Goal: Task Accomplishment & Management: Check status

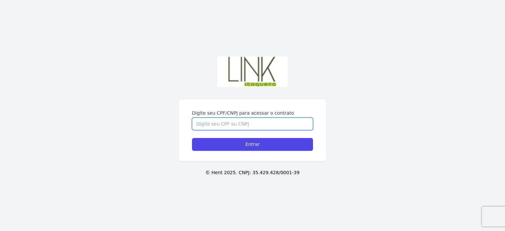
click at [266, 124] on input "Digite seu CPF/CNPJ para acessar o contrato" at bounding box center [252, 124] width 121 height 12
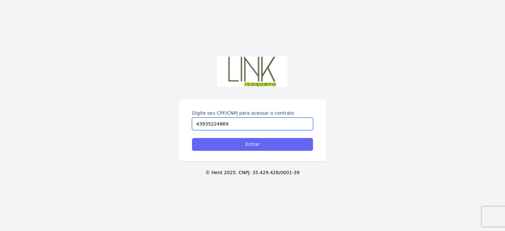
type input "43935224869"
click at [265, 142] on input "Entrar" at bounding box center [252, 144] width 121 height 13
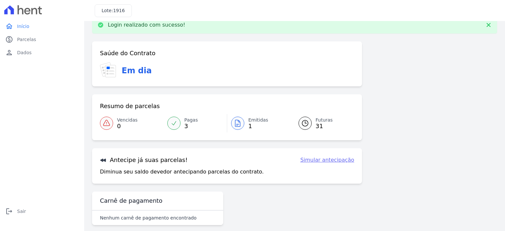
scroll to position [19, 0]
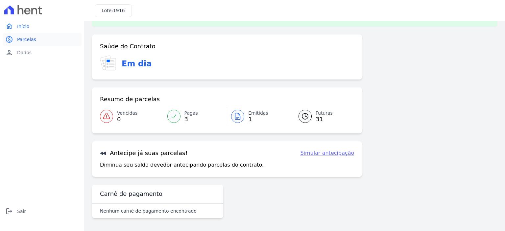
click at [29, 41] on span "Parcelas" at bounding box center [26, 39] width 19 height 7
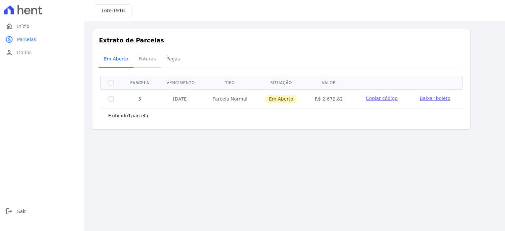
drag, startPoint x: 147, startPoint y: 60, endPoint x: 153, endPoint y: 64, distance: 8.0
click at [147, 60] on span "Futuras" at bounding box center [147, 58] width 25 height 13
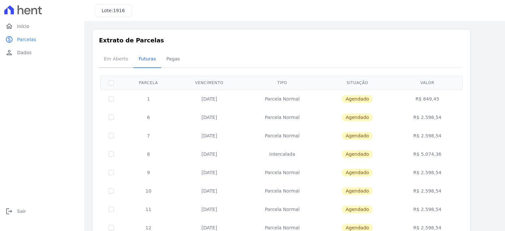
click at [118, 58] on span "Em Aberto" at bounding box center [116, 58] width 32 height 13
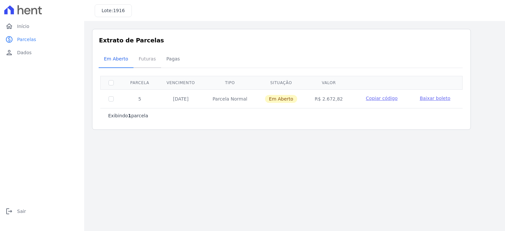
click at [137, 58] on span "Futuras" at bounding box center [147, 58] width 25 height 13
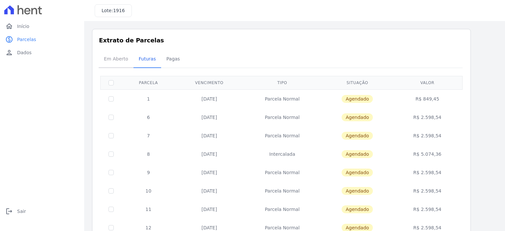
click at [119, 61] on span "Em Aberto" at bounding box center [116, 58] width 32 height 13
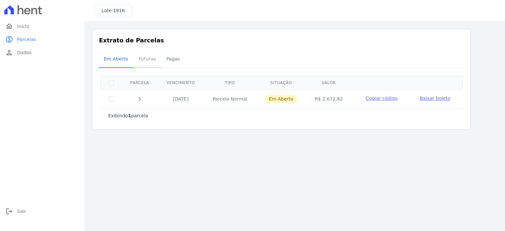
click at [147, 59] on span "Futuras" at bounding box center [147, 58] width 25 height 13
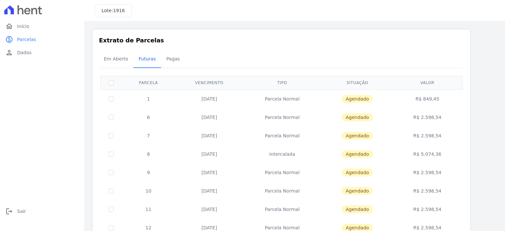
drag, startPoint x: 441, startPoint y: 153, endPoint x: 424, endPoint y: 153, distance: 17.4
click at [424, 153] on td "R$ 5.074,36" at bounding box center [427, 154] width 68 height 18
copy td "5.074,36"
click at [117, 61] on span "Em Aberto" at bounding box center [116, 58] width 32 height 13
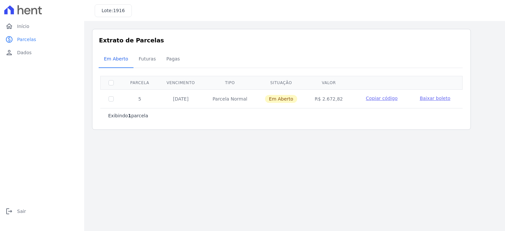
click at [438, 98] on span "Baixar boleto" at bounding box center [434, 98] width 31 height 5
